Goal: Task Accomplishment & Management: Use online tool/utility

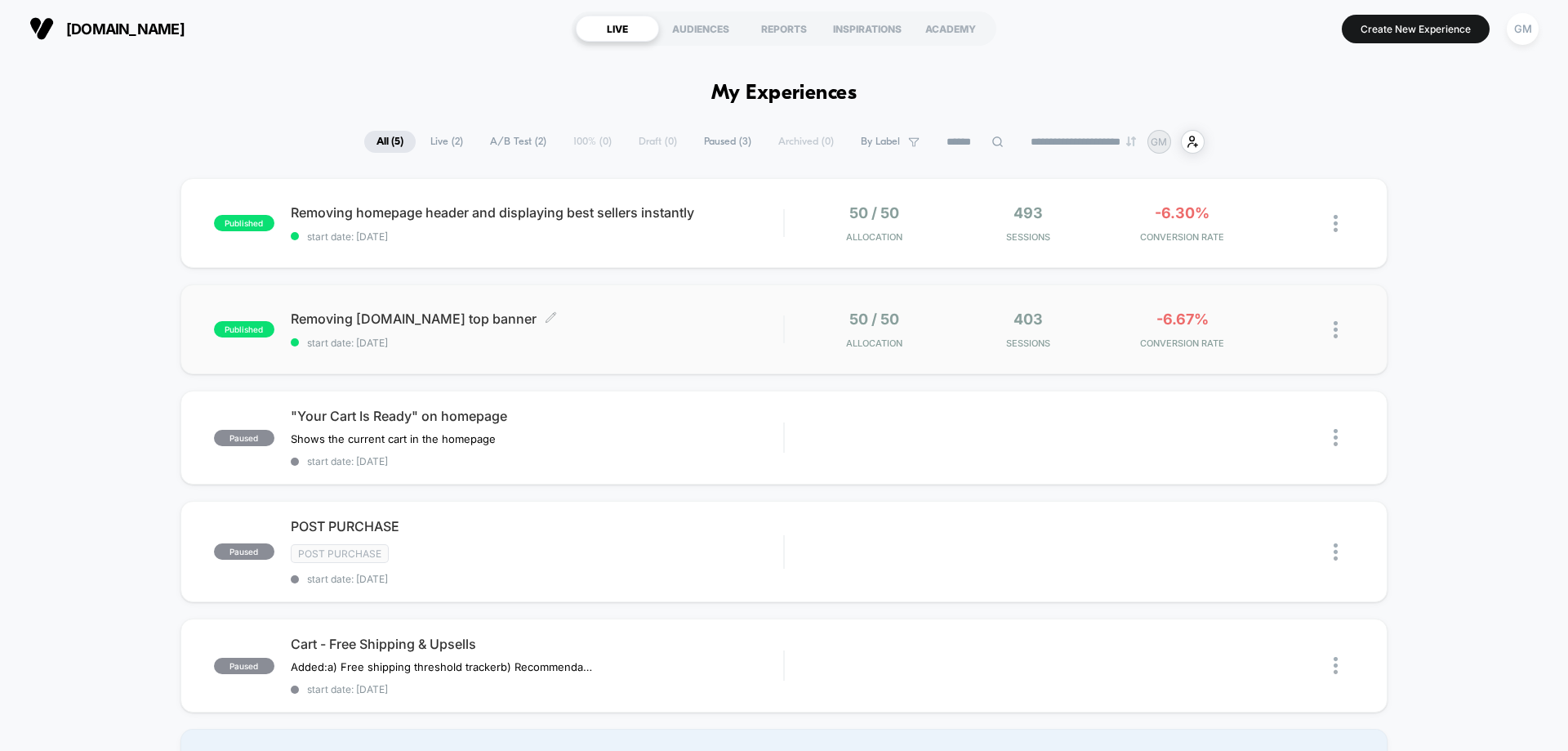
click at [659, 325] on span "Removing [DOMAIN_NAME] top banner Click to edit experience details" at bounding box center [537, 318] width 493 height 16
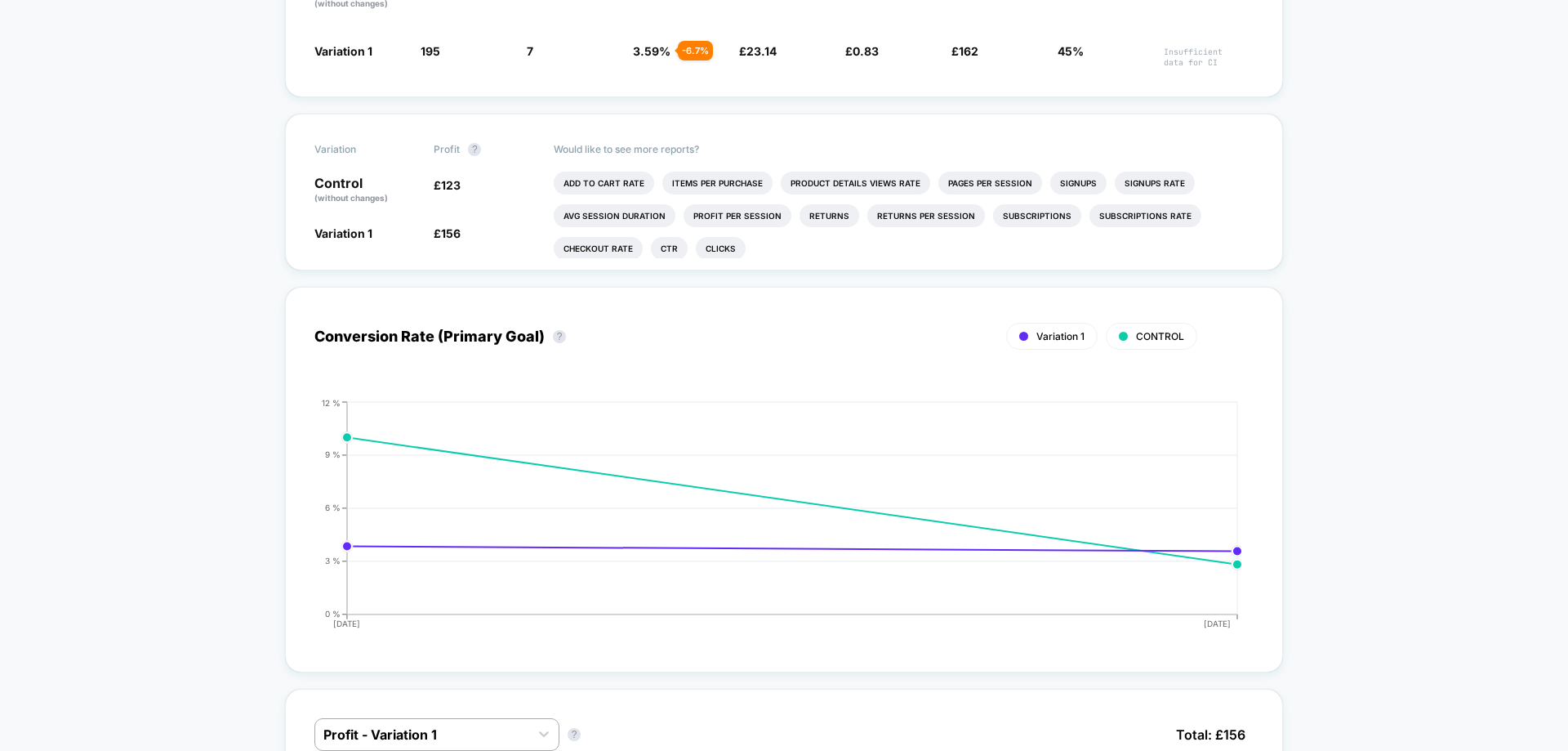
scroll to position [424, 0]
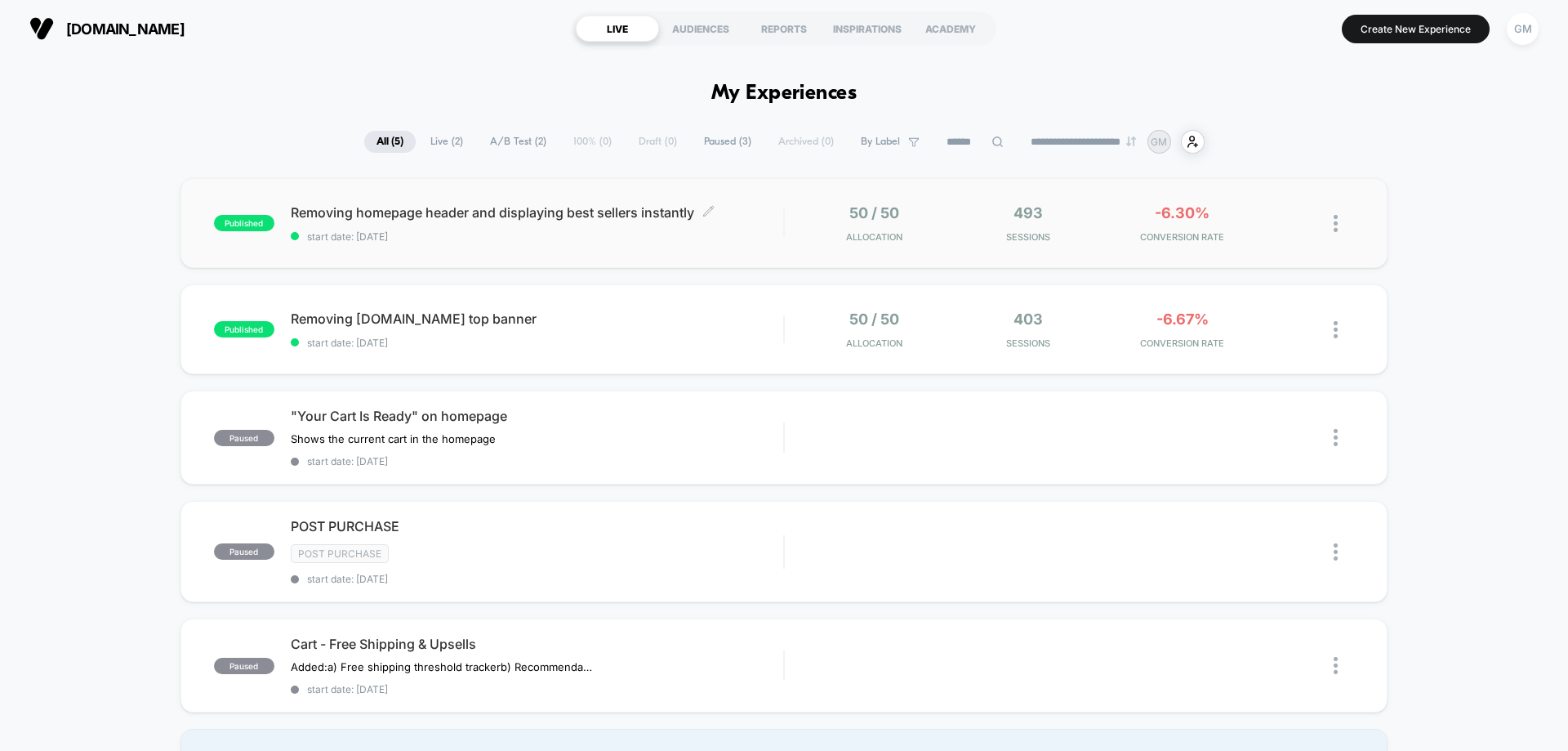
click at [633, 233] on span "start date: [DATE]" at bounding box center [537, 236] width 493 height 12
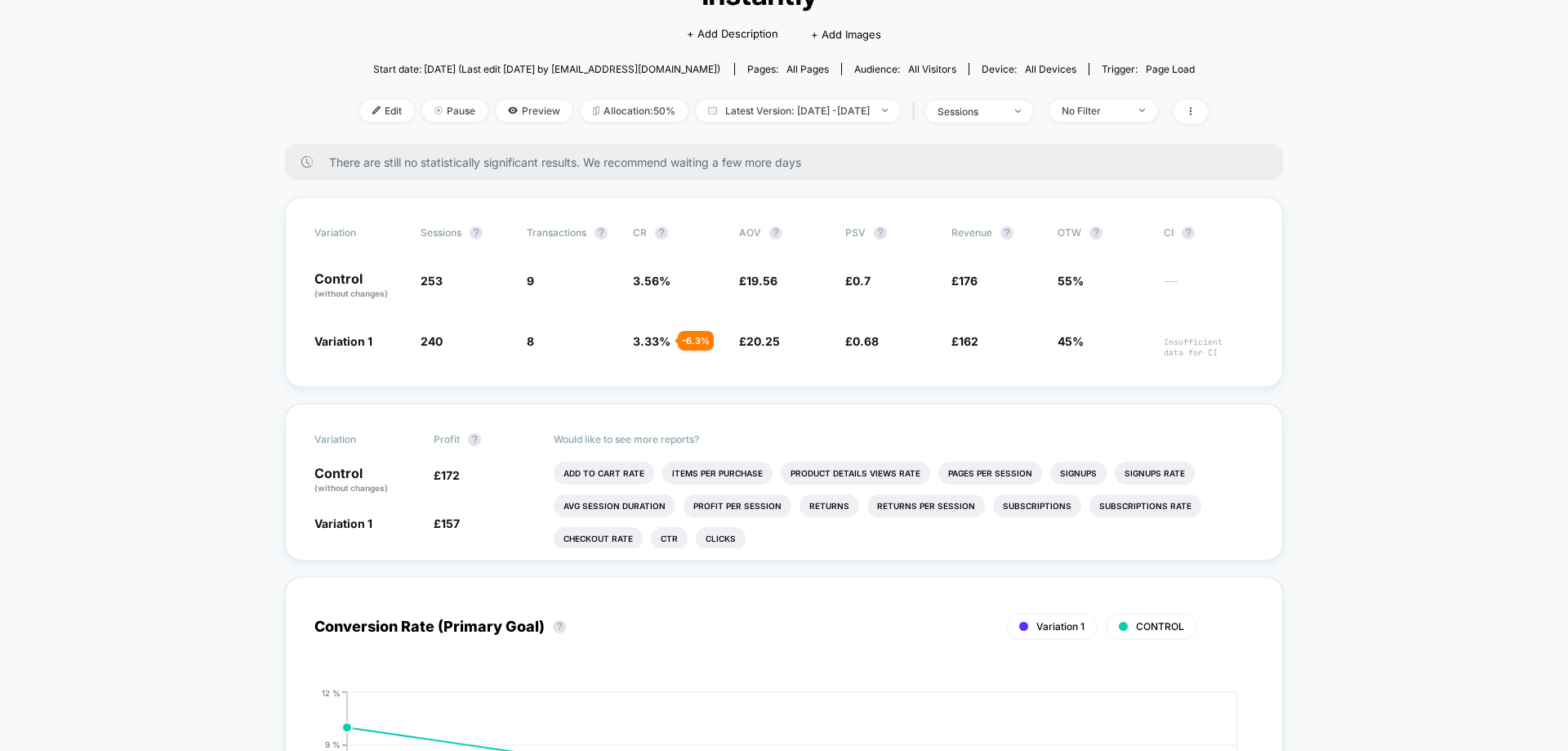
scroll to position [167, 0]
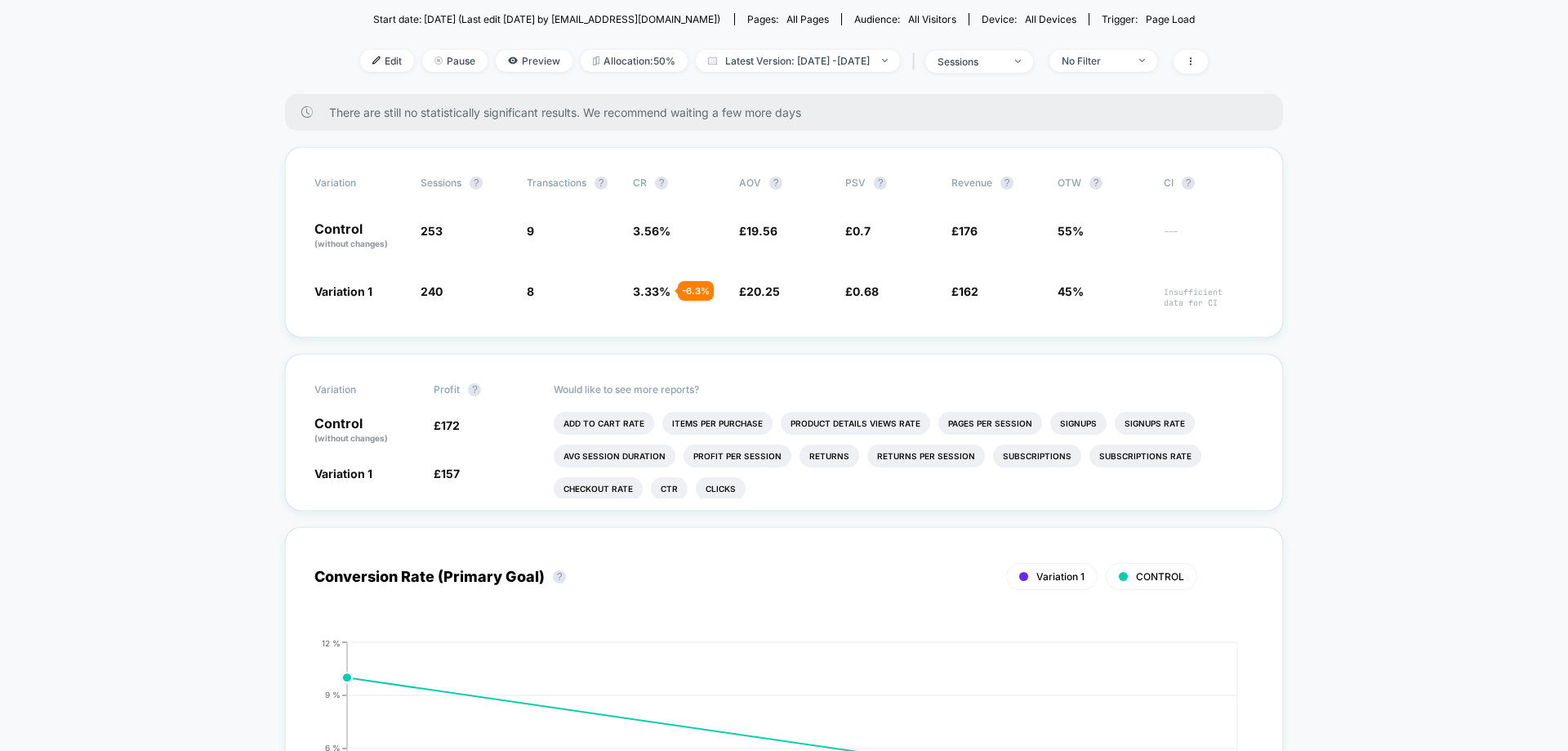
scroll to position [218, 0]
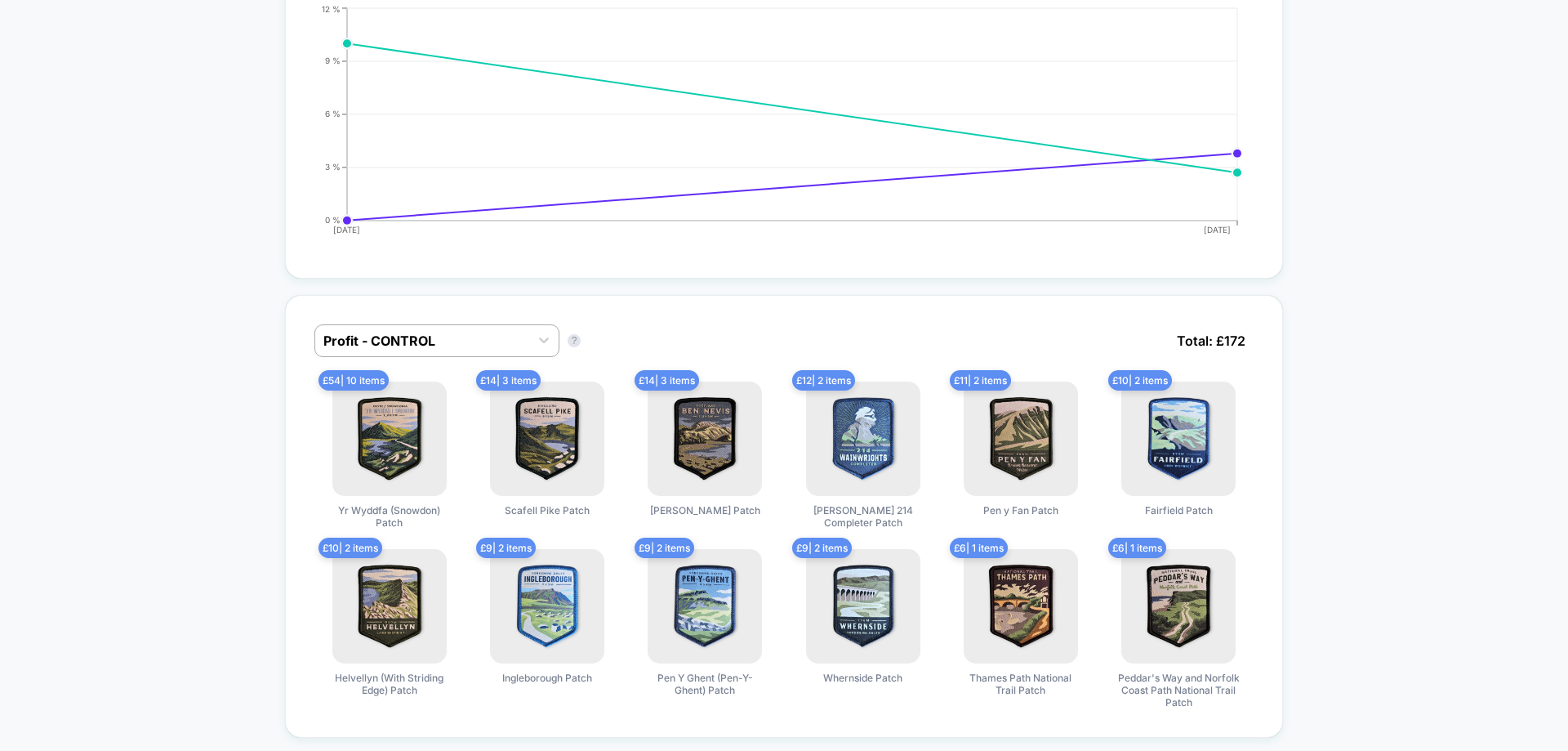
scroll to position [0, 0]
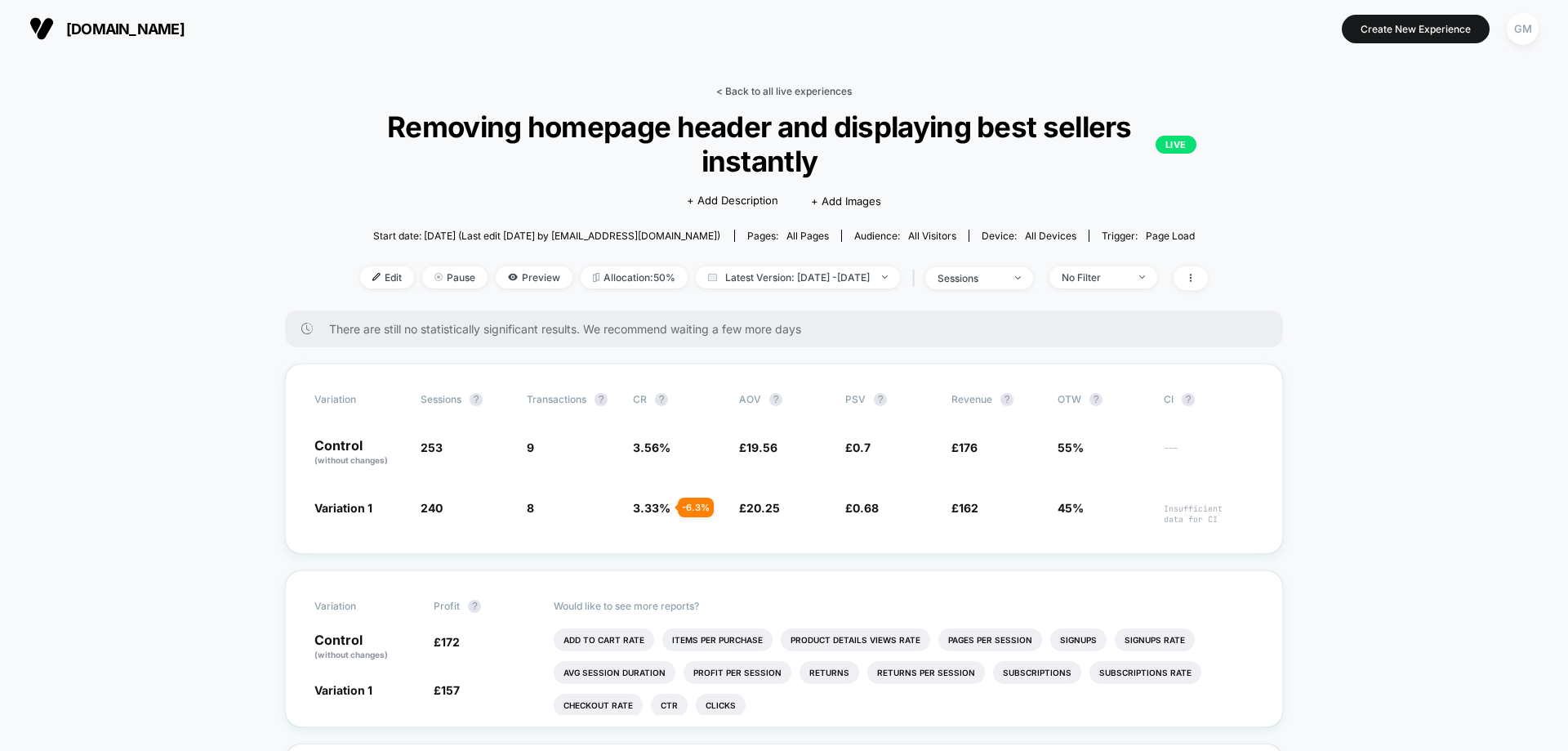
click at [756, 93] on link "< Back to all live experiences" at bounding box center [784, 91] width 135 height 12
